Goal: Navigation & Orientation: Find specific page/section

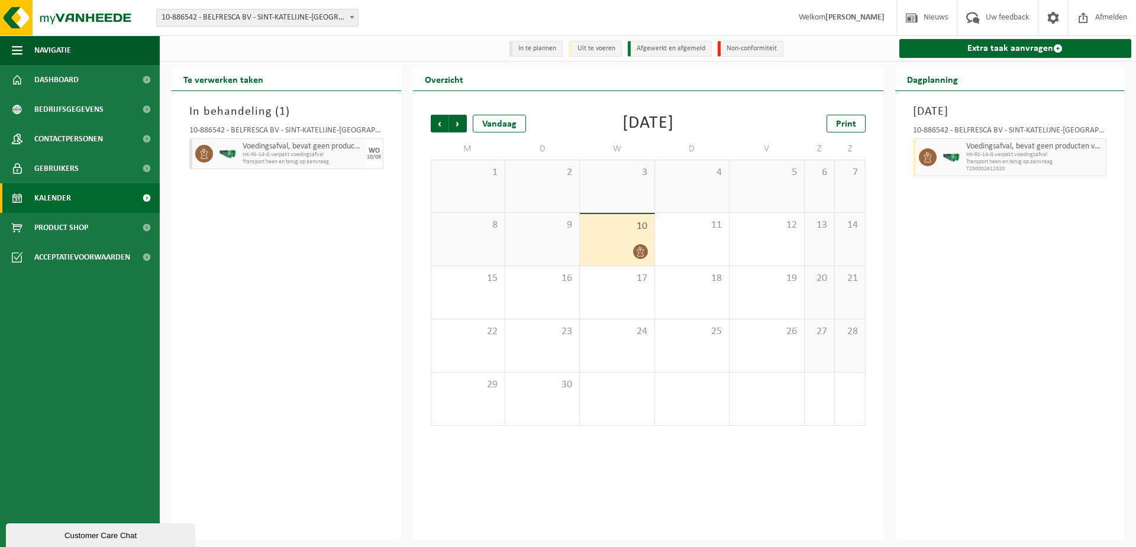
click at [637, 233] on span "10" at bounding box center [617, 226] width 62 height 13
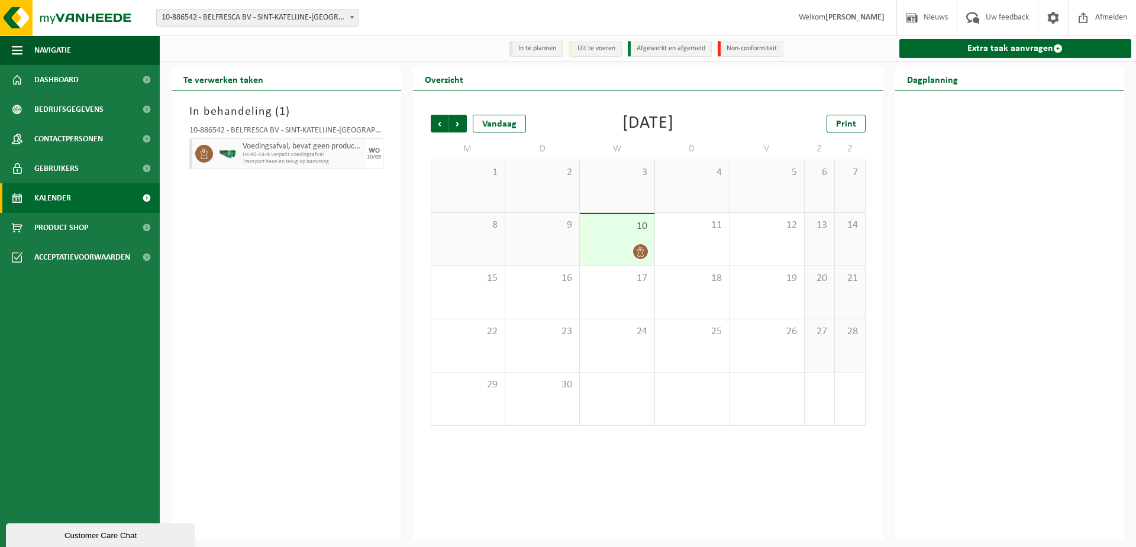
click at [71, 201] on link "Kalender" at bounding box center [80, 198] width 160 height 30
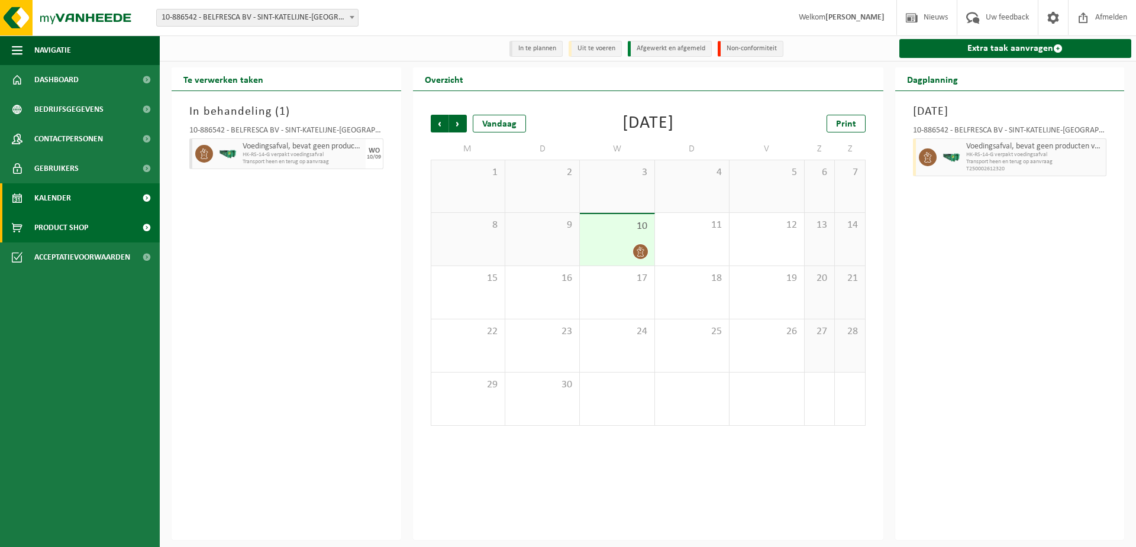
click at [69, 227] on span "Product Shop" at bounding box center [61, 228] width 54 height 30
click at [67, 202] on span "Kalender" at bounding box center [52, 198] width 37 height 30
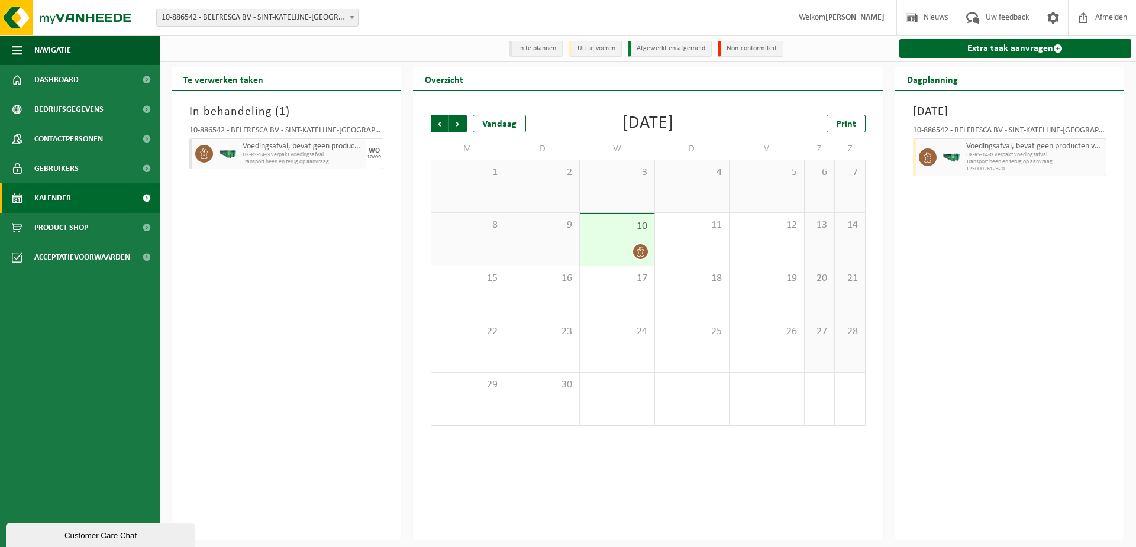
click at [82, 196] on link "Kalender" at bounding box center [80, 198] width 160 height 30
